Goal: Information Seeking & Learning: Learn about a topic

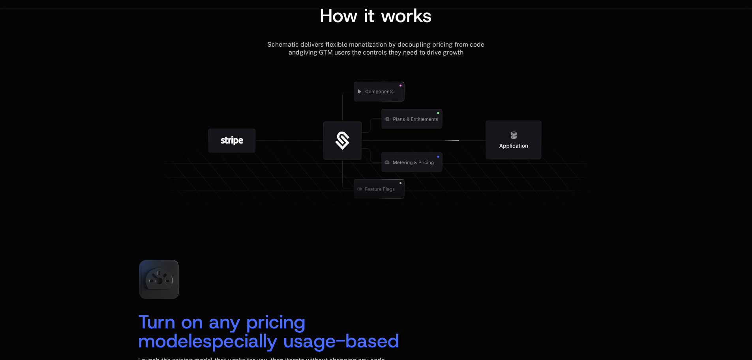
scroll to position [869, 0]
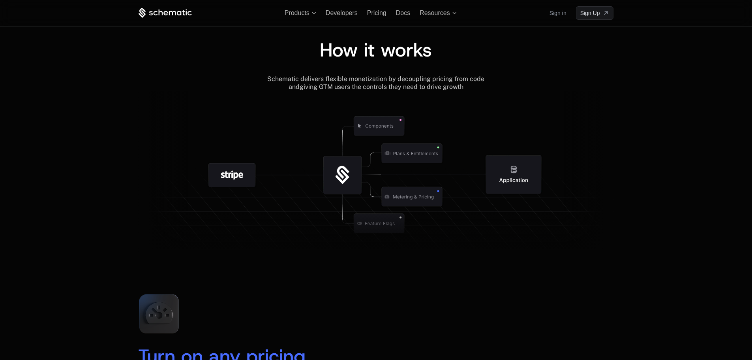
drag, startPoint x: 336, startPoint y: 172, endPoint x: 167, endPoint y: 129, distance: 174.7
click at [167, 129] on icon at bounding box center [162, 173] width 49 height 165
click at [529, 178] on g at bounding box center [406, 223] width 729 height 277
drag, startPoint x: 382, startPoint y: 222, endPoint x: 365, endPoint y: 274, distance: 54.7
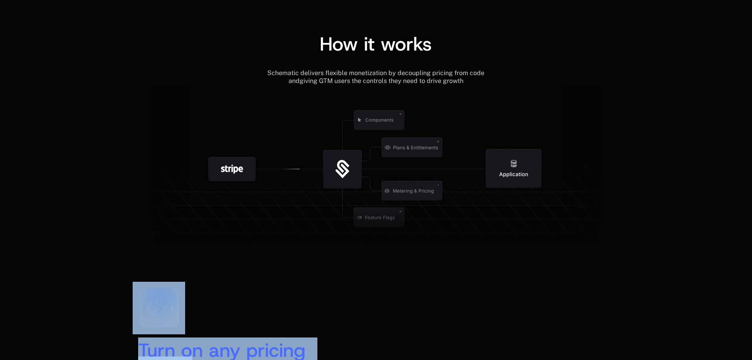
scroll to position [1105, 0]
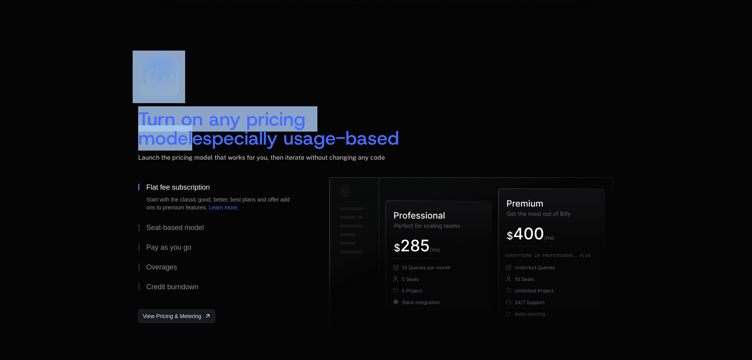
click at [93, 263] on div "Turn on any pricing model especially usage-based Launch the pricing model that …" at bounding box center [376, 193] width 752 height 348
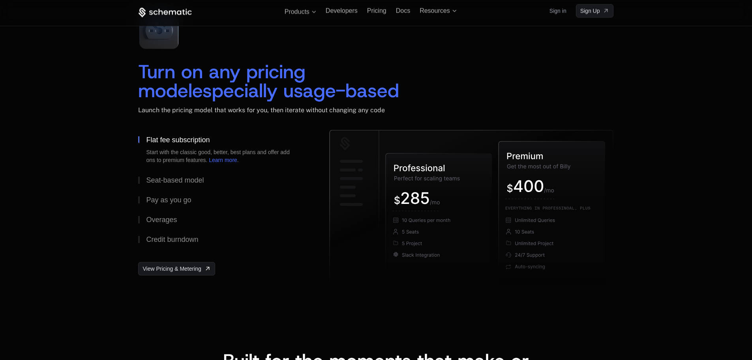
scroll to position [1145, 0]
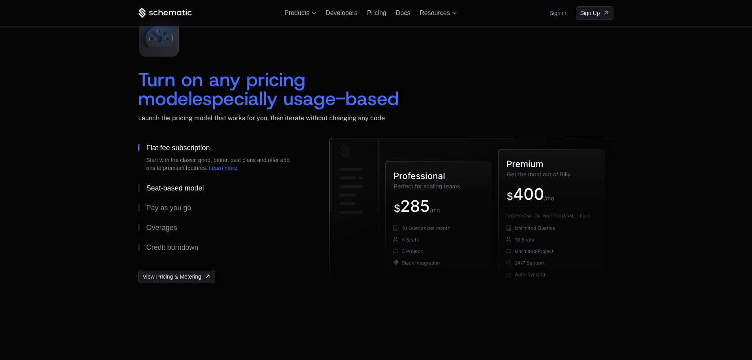
click at [158, 187] on div "Seat-based model" at bounding box center [175, 187] width 58 height 7
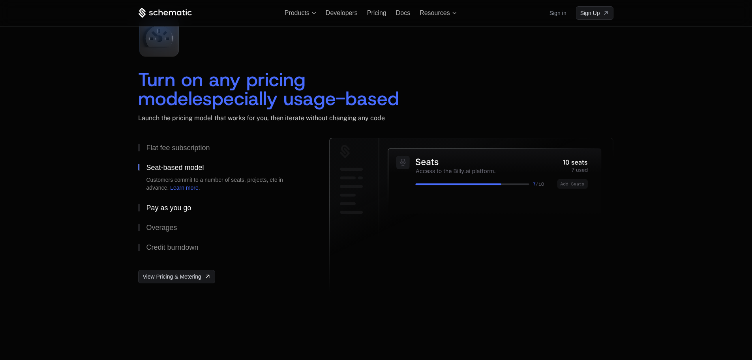
click at [156, 212] on button "Pay as you go" at bounding box center [221, 208] width 166 height 20
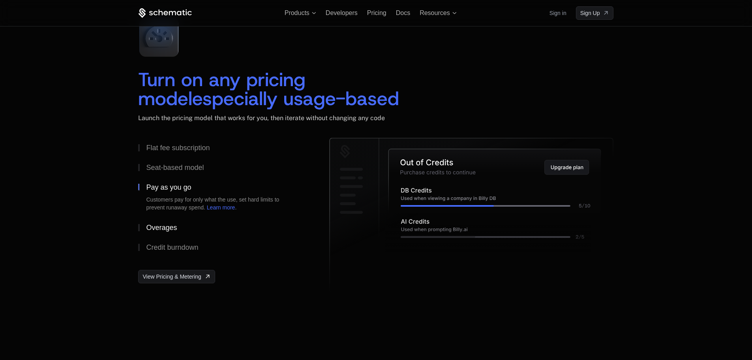
click at [162, 232] on button "Overages" at bounding box center [221, 228] width 166 height 20
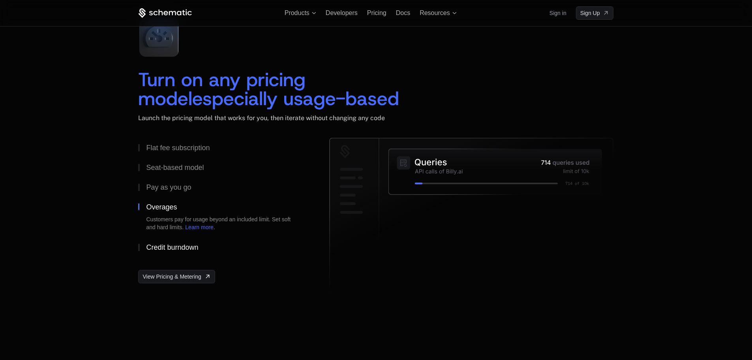
click at [169, 250] on div "Credit burndown" at bounding box center [172, 247] width 52 height 7
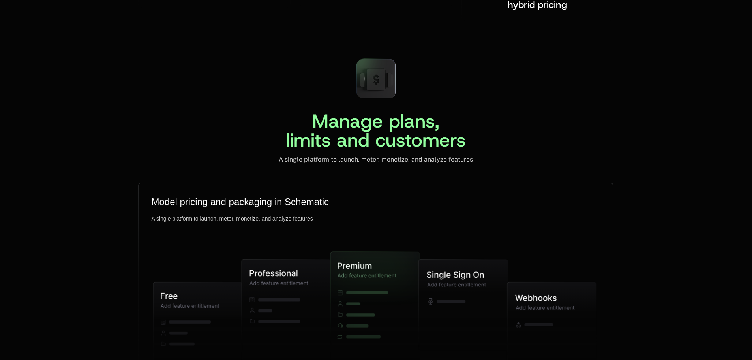
scroll to position [2013, 0]
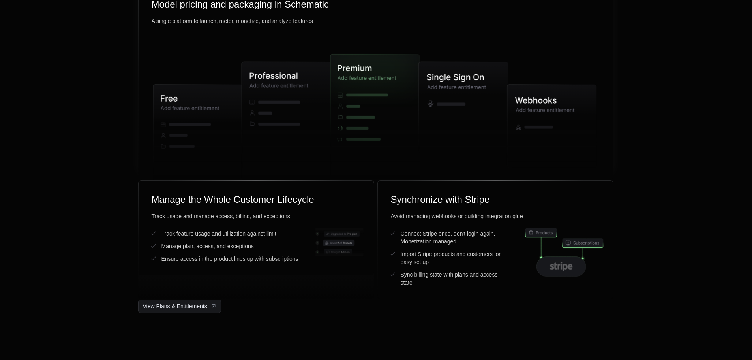
click at [200, 102] on icon at bounding box center [197, 137] width 89 height 107
click at [270, 97] on icon at bounding box center [286, 121] width 89 height 118
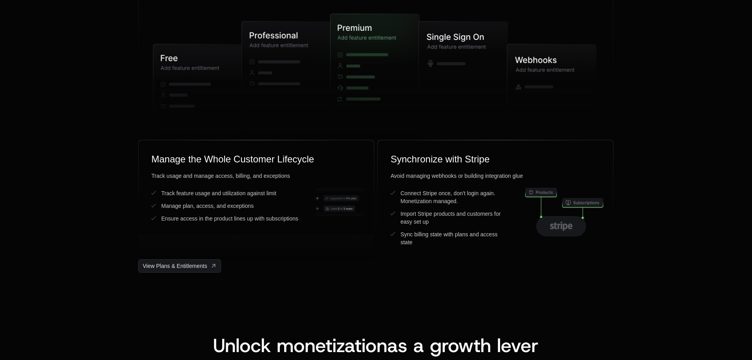
scroll to position [2053, 0]
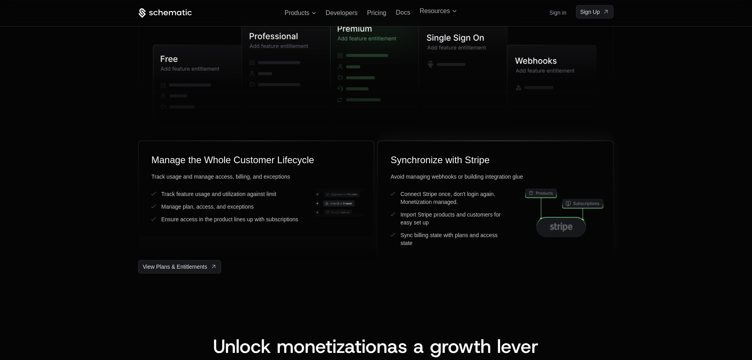
click at [415, 206] on ul "Connect Stripe once, don't login again. Monetization managed. Import Stripe pro…" at bounding box center [449, 218] width 118 height 57
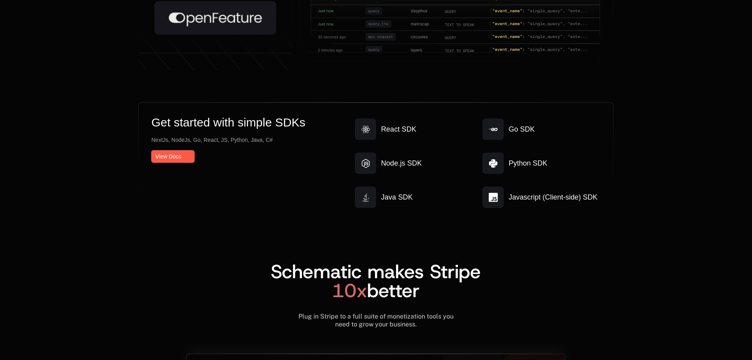
scroll to position [4139, 0]
